Goal: Information Seeking & Learning: Learn about a topic

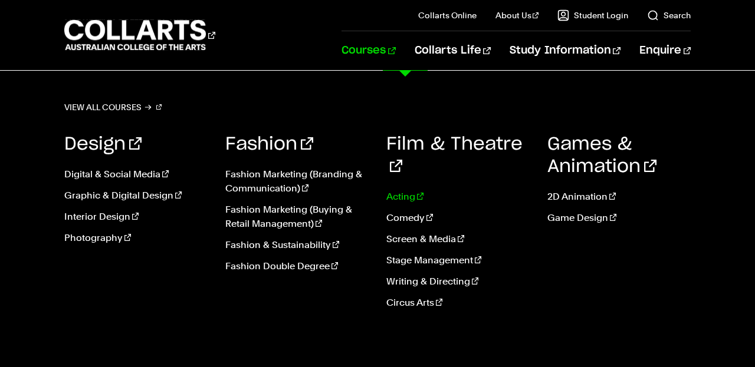
click at [394, 190] on link "Acting" at bounding box center [457, 197] width 143 height 14
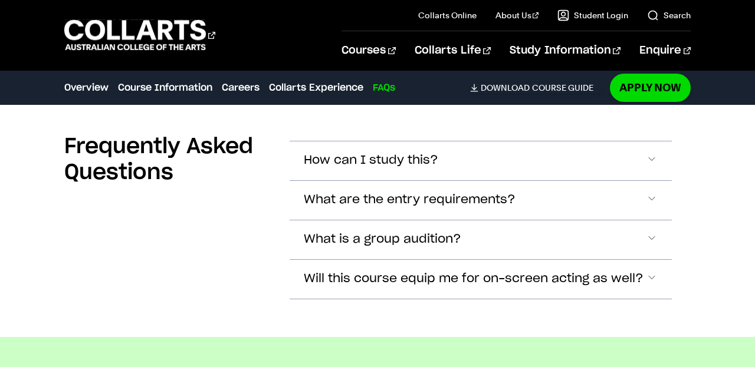
scroll to position [3192, 0]
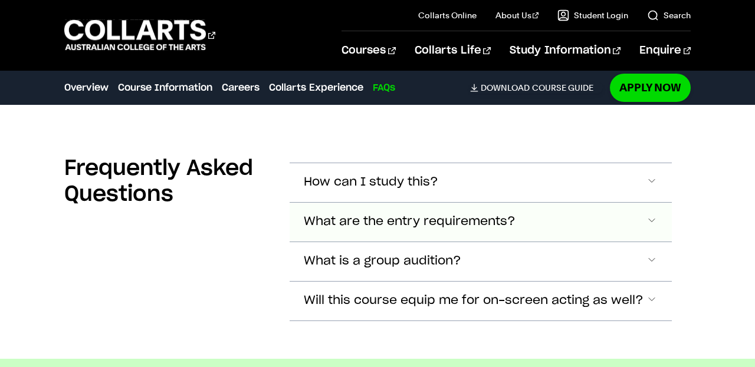
click at [334, 225] on span "What are the entry requirements?" at bounding box center [410, 222] width 212 height 14
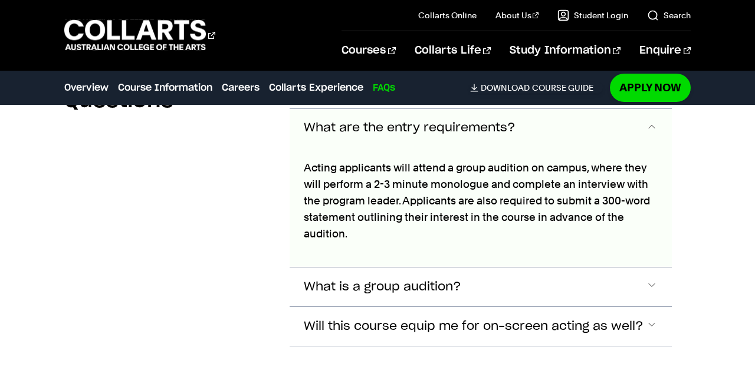
scroll to position [3287, 0]
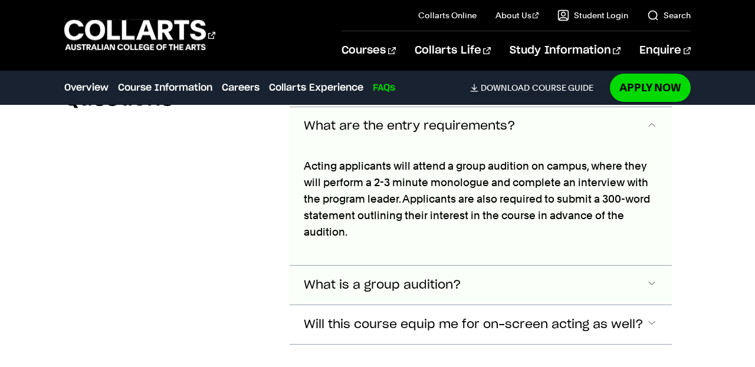
click at [350, 279] on span "What is a group audition?" at bounding box center [382, 286] width 157 height 14
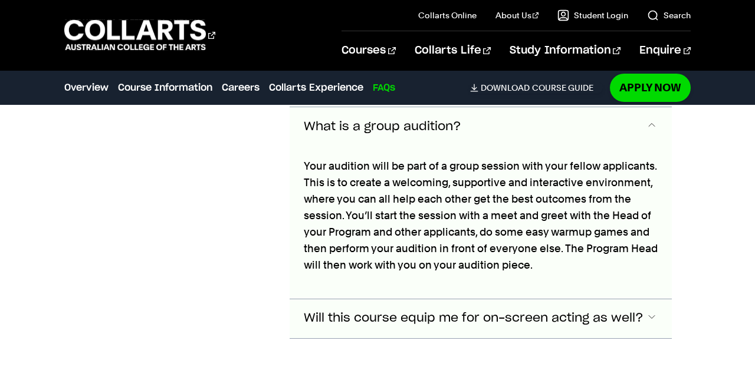
click at [332, 332] on button "Will this course equip me for on-screen acting as well?" at bounding box center [480, 318] width 382 height 39
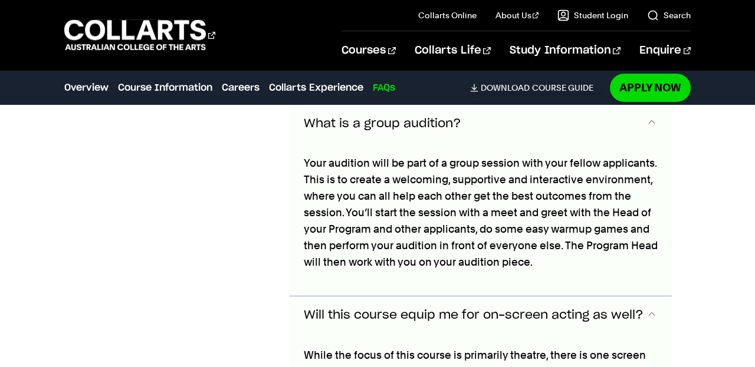
scroll to position [3448, 0]
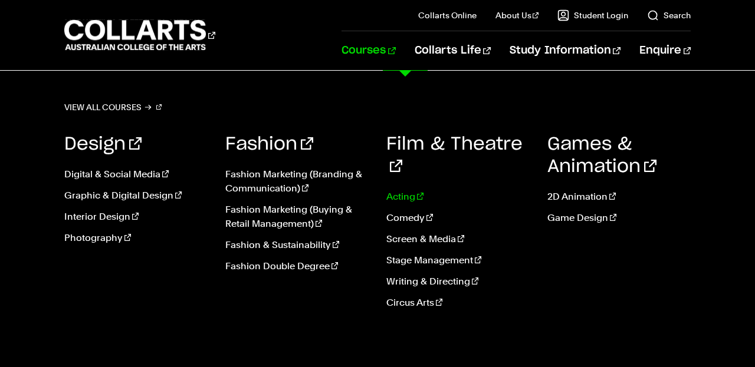
click at [398, 190] on link "Acting" at bounding box center [457, 197] width 143 height 14
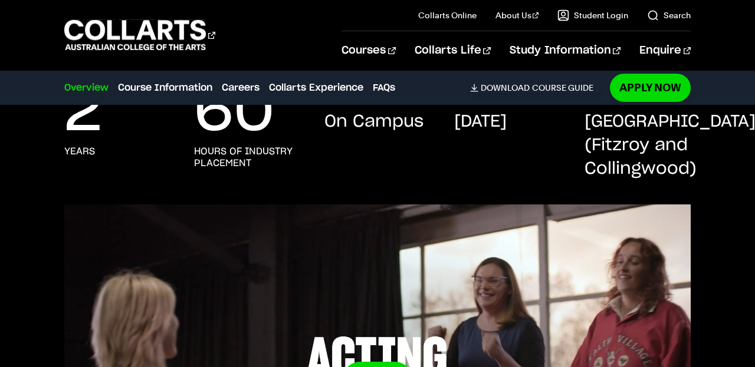
scroll to position [275, 0]
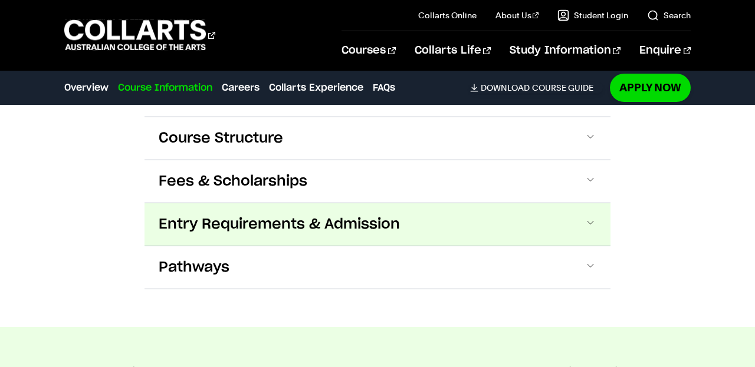
click at [166, 226] on span "Entry Requirements & Admission" at bounding box center [279, 224] width 241 height 19
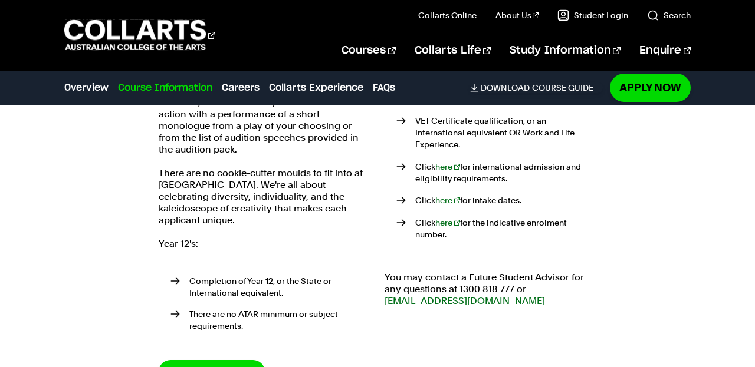
scroll to position [1394, 0]
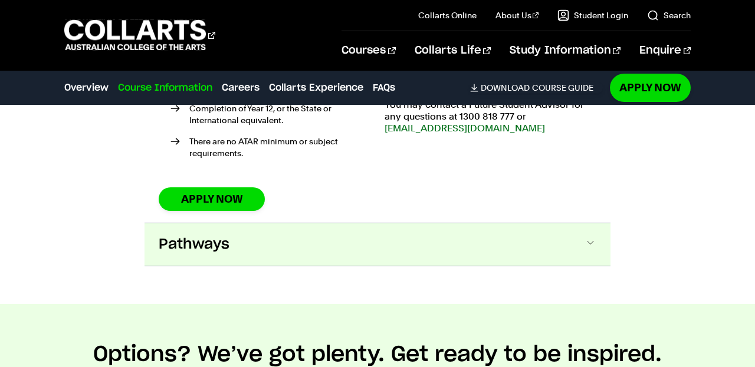
click at [173, 235] on span "Pathways" at bounding box center [194, 244] width 71 height 19
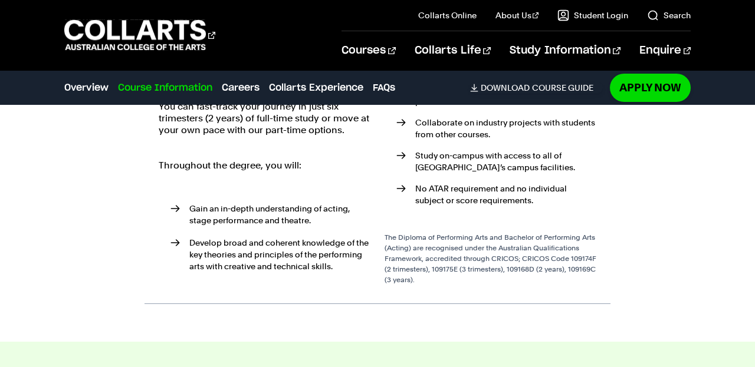
scroll to position [1884, 0]
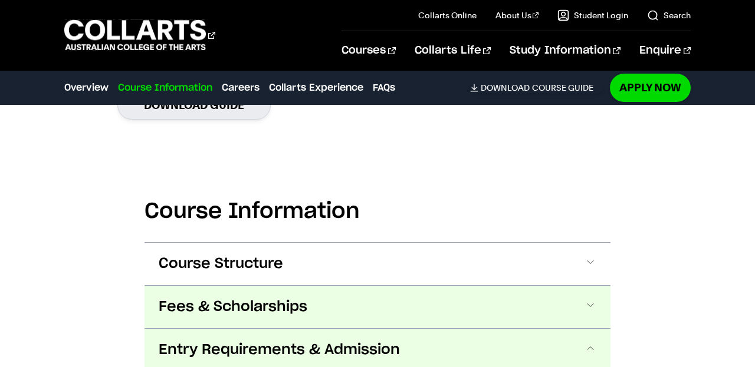
click at [167, 314] on span "Fees & Scholarships" at bounding box center [233, 307] width 149 height 19
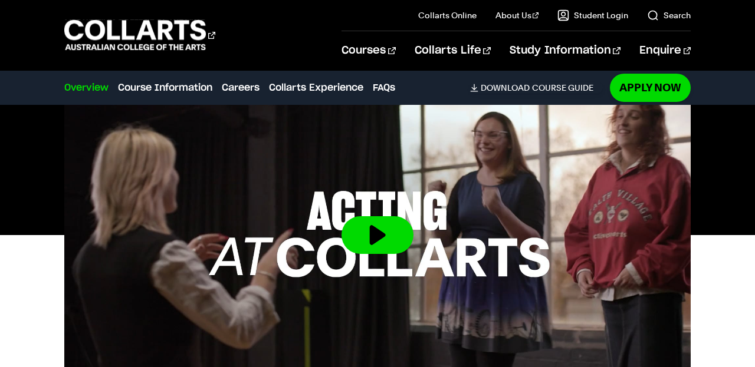
scroll to position [414, 0]
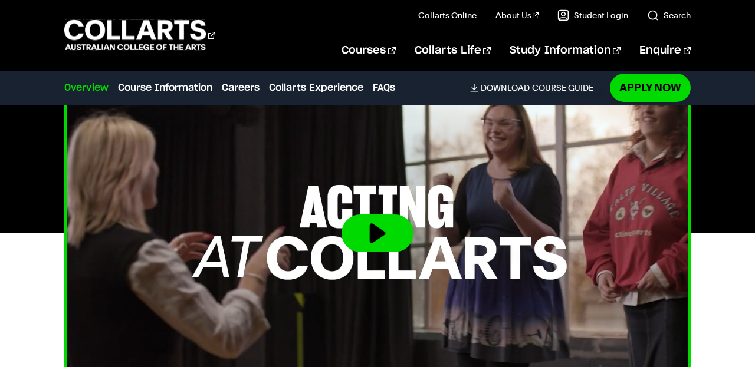
click at [239, 302] on img at bounding box center [377, 232] width 689 height 387
click at [391, 232] on button at bounding box center [377, 234] width 72 height 38
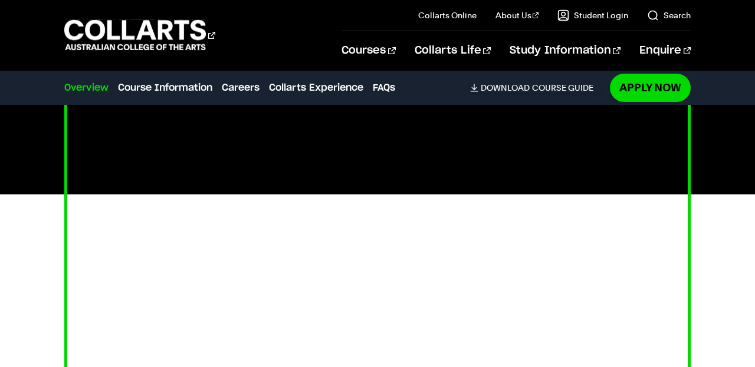
scroll to position [451, 0]
